Goal: Task Accomplishment & Management: Use online tool/utility

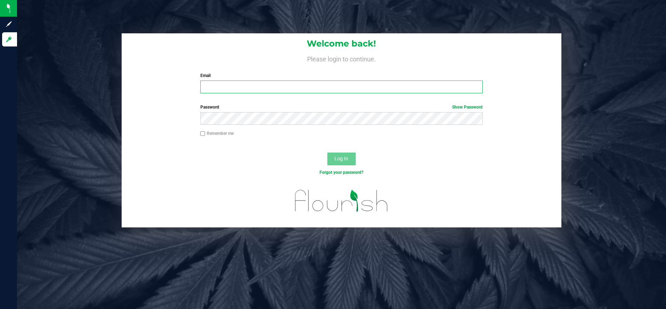
click at [414, 86] on input "Email" at bounding box center [341, 87] width 283 height 13
click at [0, 309] on com-1password-button at bounding box center [0, 309] width 0 height 0
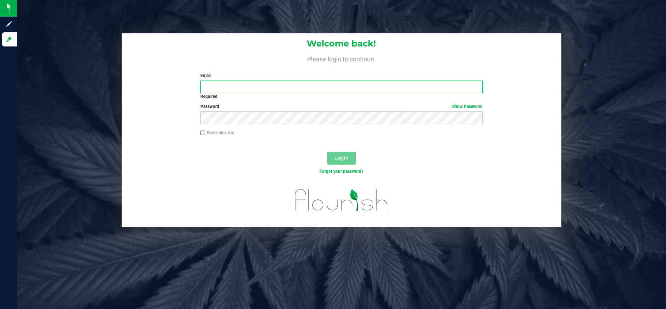
type input "[PERSON_NAME][EMAIL_ADDRESS][PERSON_NAME][DOMAIN_NAME]"
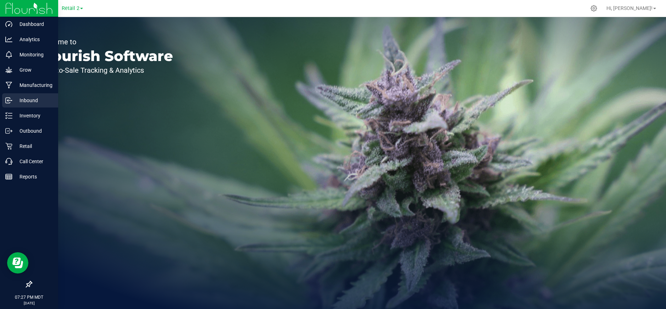
click at [42, 103] on p "Inbound" at bounding box center [33, 100] width 43 height 9
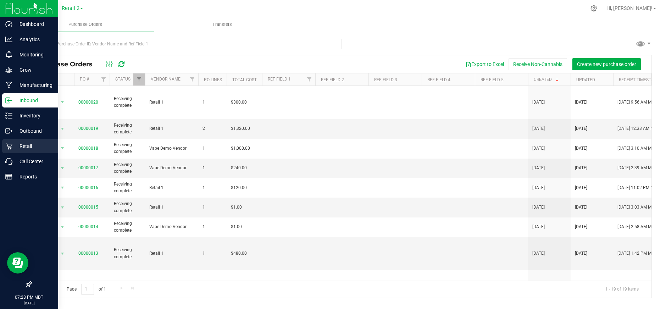
click at [29, 148] on p "Retail" at bounding box center [33, 146] width 43 height 9
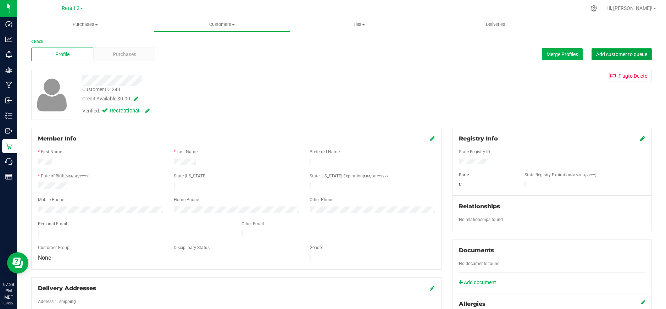
click at [619, 55] on span "Add customer to queue" at bounding box center [621, 54] width 51 height 6
click at [95, 24] on span "Purchases" at bounding box center [85, 24] width 137 height 6
click at [83, 18] on uib-tab-heading "Purchases Summary of purchases Fulfillment All purchases" at bounding box center [85, 24] width 137 height 15
click at [603, 4] on div at bounding box center [594, 8] width 18 height 15
click at [598, 7] on icon at bounding box center [594, 8] width 7 height 7
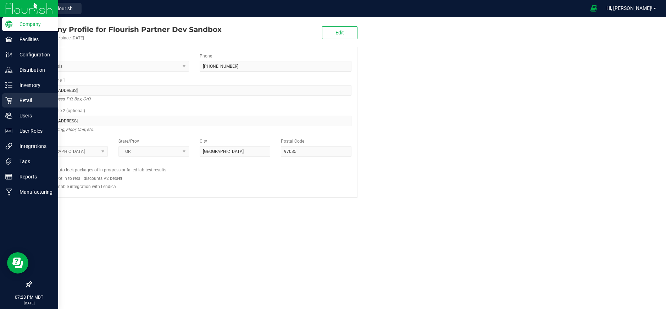
click at [43, 104] on p "Retail" at bounding box center [33, 100] width 43 height 9
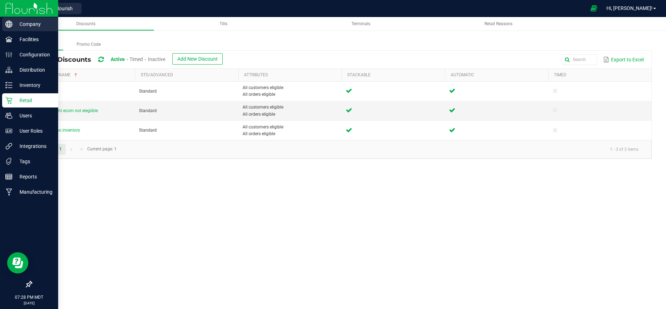
click at [21, 22] on p "Company" at bounding box center [33, 24] width 43 height 9
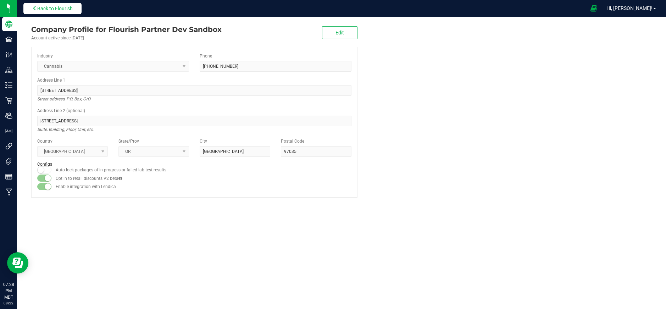
click at [72, 8] on span "Back to Flourish" at bounding box center [54, 9] width 35 height 6
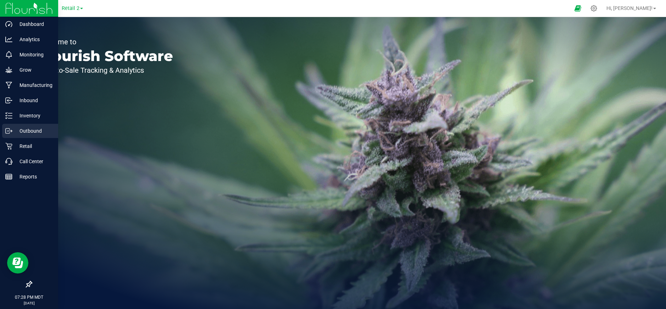
click at [34, 133] on p "Outbound" at bounding box center [33, 131] width 43 height 9
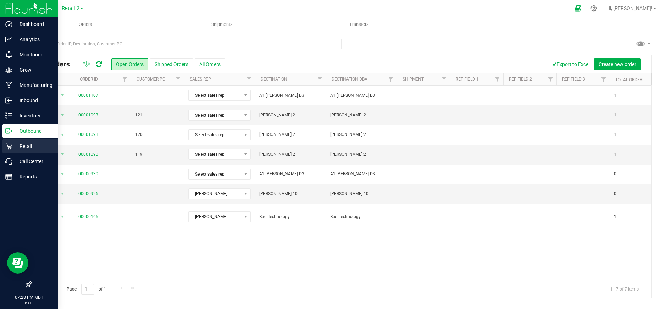
click at [32, 150] on div "Retail" at bounding box center [30, 146] width 56 height 14
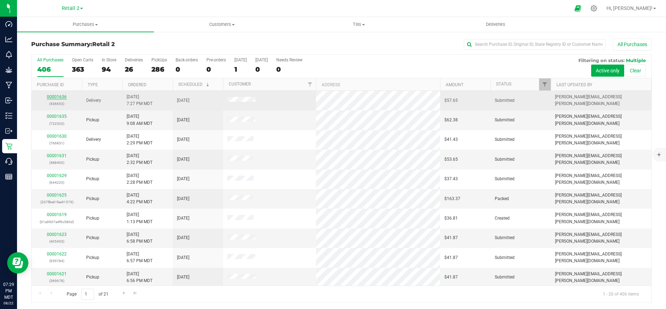
click at [56, 96] on link "00001636" at bounding box center [57, 96] width 20 height 5
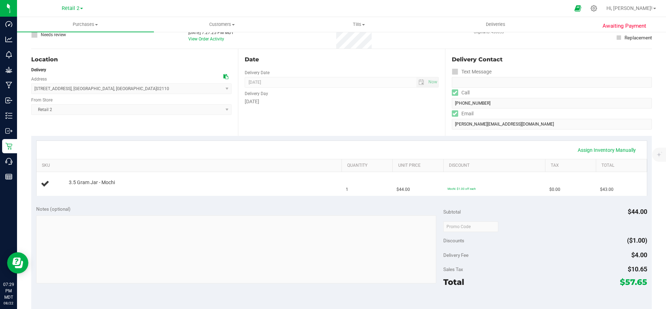
scroll to position [57, 0]
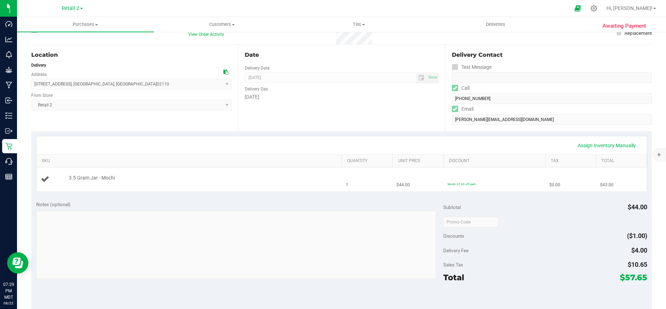
click at [437, 180] on td "$44.00" at bounding box center [417, 179] width 51 height 24
click at [75, 177] on span "3.5 Gram Jar - Mochi" at bounding box center [92, 178] width 46 height 7
click at [612, 145] on link "Assign Inventory Manually" at bounding box center [606, 145] width 67 height 12
click at [81, 184] on link "Add Package" at bounding box center [82, 182] width 26 height 5
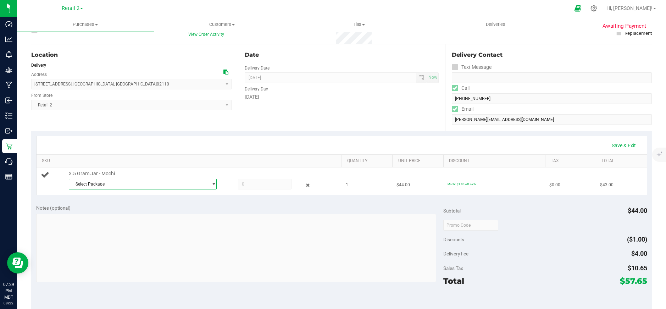
click at [112, 187] on span "Select Package" at bounding box center [138, 184] width 138 height 10
click at [121, 217] on li "COAIQRE-20240925-004 ( 66554 )" at bounding box center [142, 214] width 147 height 10
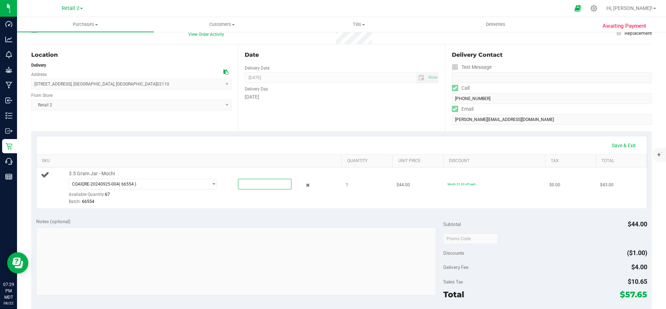
drag, startPoint x: 259, startPoint y: 183, endPoint x: 220, endPoint y: 183, distance: 38.3
click at [220, 179] on div "COAIQRE-20240925-004 ( 66554 ) COAIQRE-20240925-004 Available Quantity: 67" at bounding box center [202, 179] width 267 height 0
type input "1"
type input "1.0000"
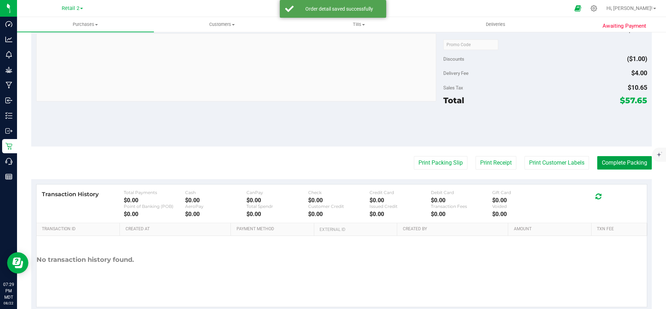
click at [621, 163] on button "Complete Packing" at bounding box center [625, 162] width 55 height 13
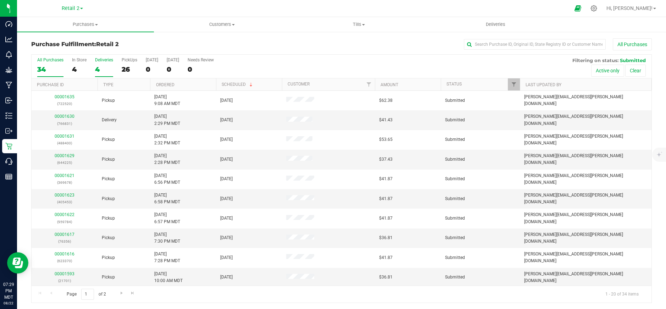
click at [108, 62] on label "Deliveries 4" at bounding box center [104, 67] width 18 height 20
click at [0, 0] on input "Deliveries 4" at bounding box center [0, 0] width 0 height 0
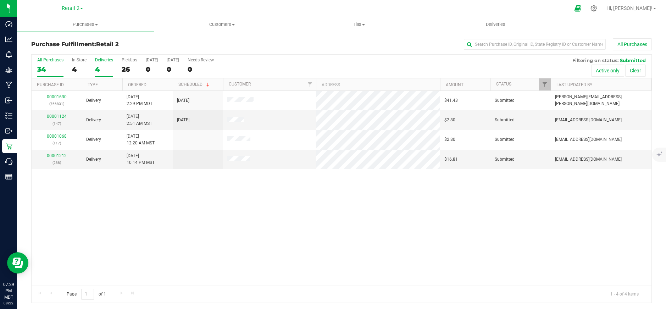
click at [49, 62] on label "All Purchases 34" at bounding box center [50, 67] width 26 height 20
click at [0, 0] on input "All Purchases 34" at bounding box center [0, 0] width 0 height 0
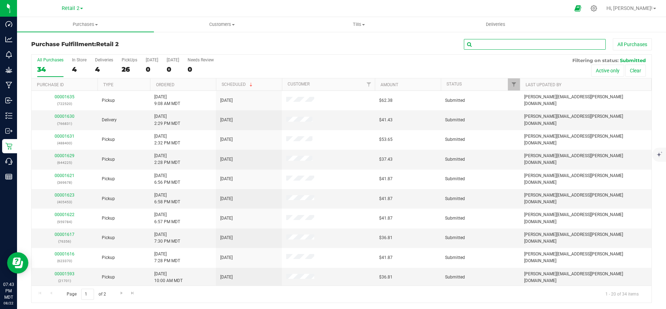
click at [524, 42] on input "text" at bounding box center [535, 44] width 142 height 11
paste input "00001635"
type input "00001635"
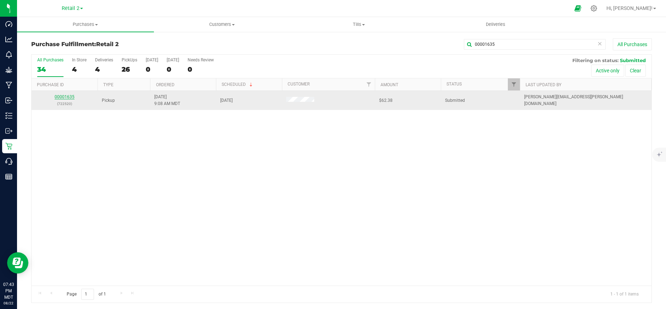
click at [69, 95] on link "00001635" at bounding box center [65, 96] width 20 height 5
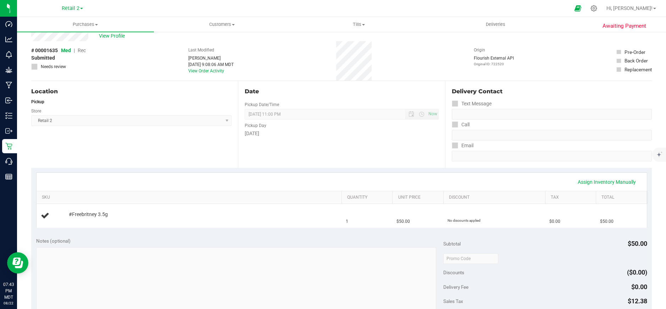
scroll to position [26, 0]
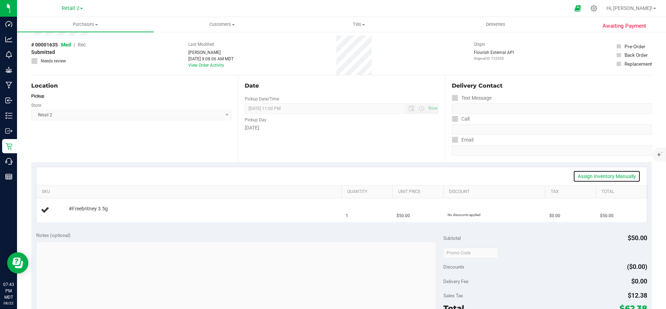
click at [605, 174] on link "Assign Inventory Manually" at bounding box center [606, 176] width 67 height 12
click at [88, 213] on link "Add Package" at bounding box center [82, 213] width 26 height 5
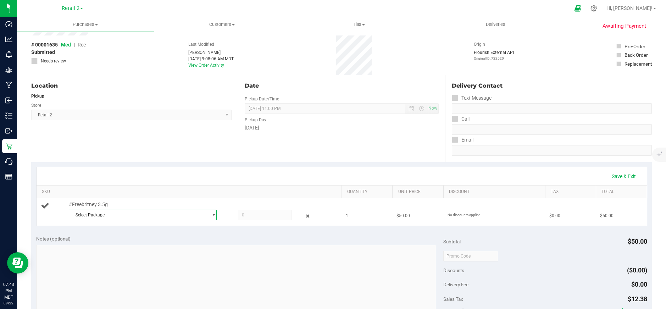
click at [213, 214] on span "select" at bounding box center [213, 215] width 5 height 6
click at [189, 247] on li "COAIQRE-20240910-002 ( 123412 )" at bounding box center [142, 245] width 147 height 10
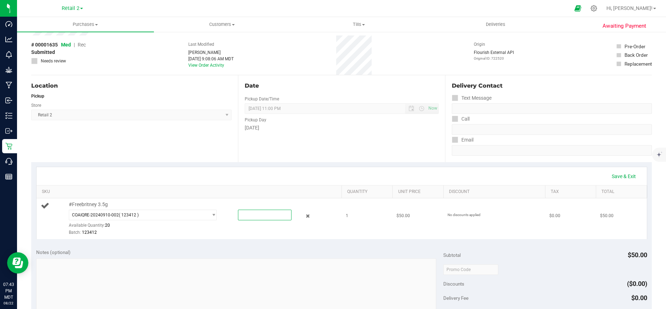
drag, startPoint x: 255, startPoint y: 211, endPoint x: 228, endPoint y: 211, distance: 26.6
click at [228, 211] on div at bounding box center [258, 215] width 67 height 11
type input "1"
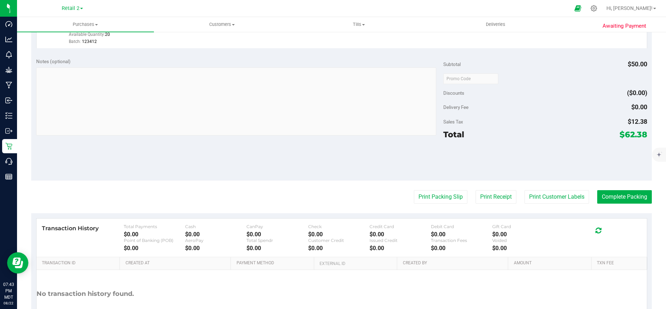
scroll to position [219, 0]
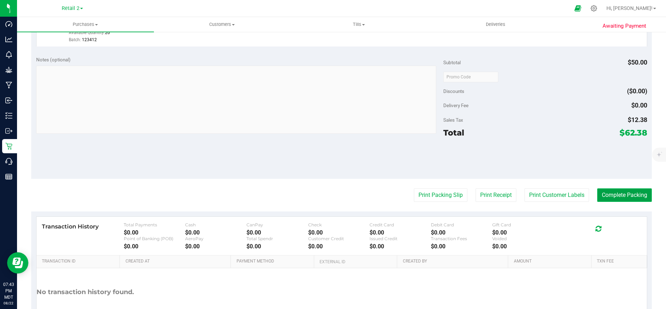
type input "1.0000"
click at [627, 197] on button "Complete Packing" at bounding box center [625, 194] width 55 height 13
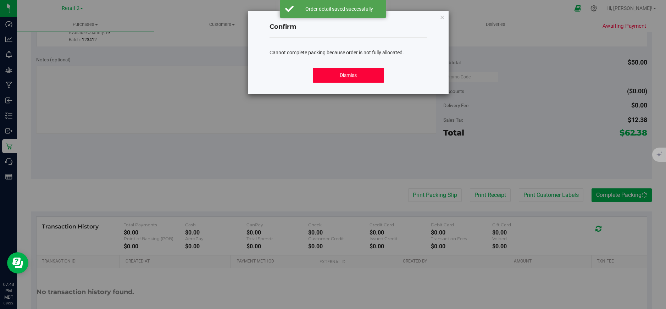
click at [370, 79] on button "Dismiss" at bounding box center [348, 75] width 71 height 15
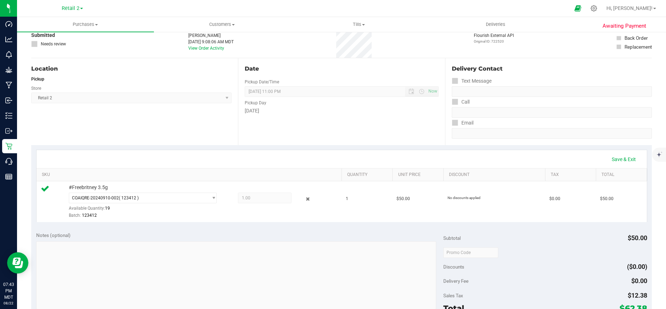
scroll to position [44, 0]
click at [268, 194] on span "1.00 1" at bounding box center [265, 197] width 54 height 11
click at [185, 198] on span "COAIQRE-20240910-002 ( 123412 )" at bounding box center [138, 197] width 138 height 10
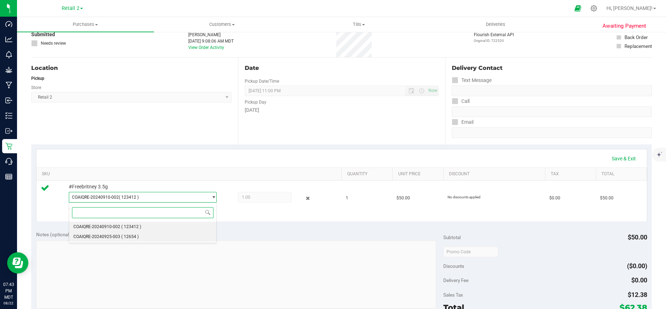
click at [174, 238] on li "COAIQRE-20240925-003 ( 12654 )" at bounding box center [142, 237] width 147 height 10
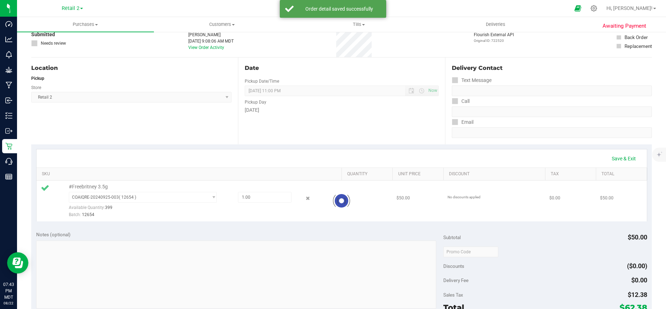
click at [245, 228] on div "Notes (optional) Subtotal $50.00 Discounts ($0.00) Delivery Fee $0.00 Sales Tax…" at bounding box center [341, 290] width 621 height 128
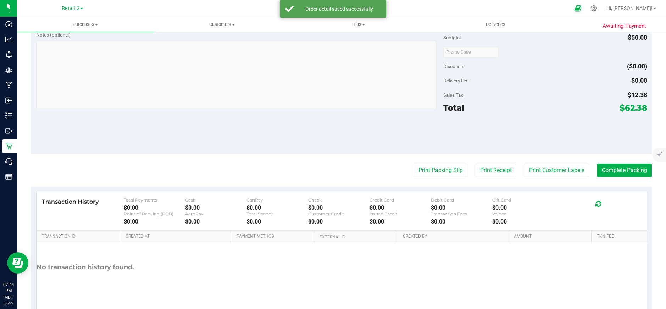
scroll to position [268, 0]
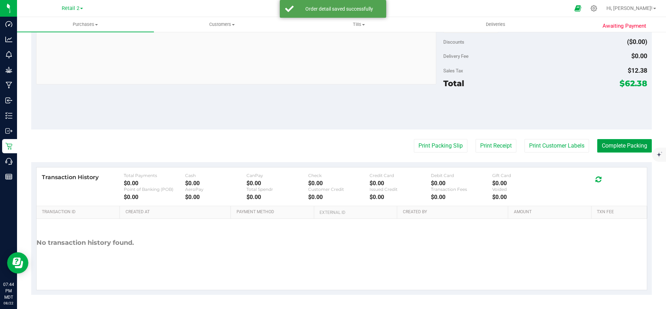
click at [625, 141] on button "Complete Packing" at bounding box center [625, 145] width 55 height 13
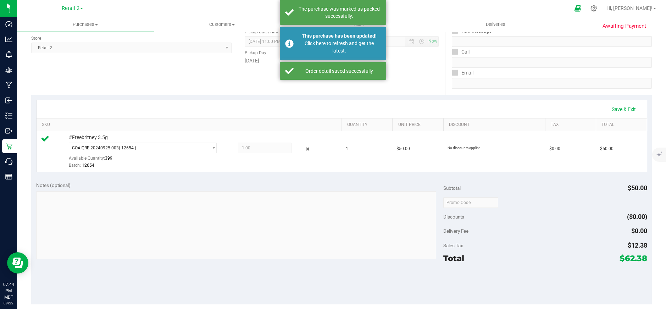
scroll to position [90, 0]
